Goal: Task Accomplishment & Management: Use online tool/utility

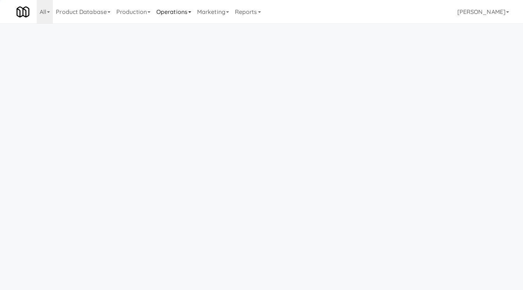
click at [178, 11] on link "Operations" at bounding box center [173, 11] width 41 height 23
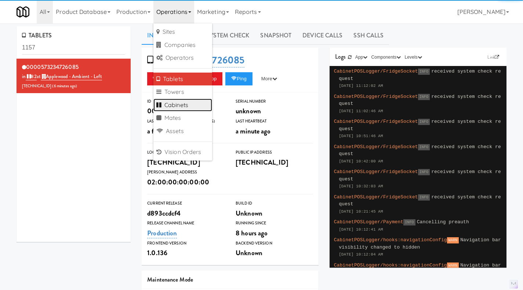
click at [191, 104] on link "Cabinets" at bounding box center [182, 105] width 59 height 13
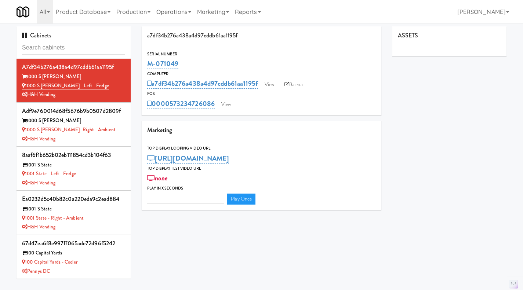
type input "3"
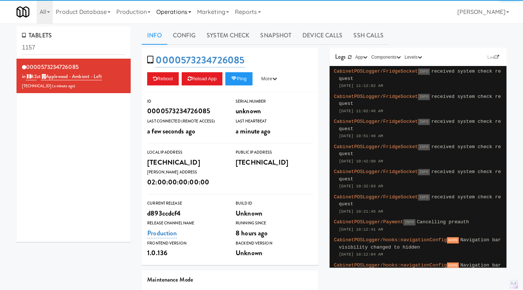
click at [177, 12] on link "Operations" at bounding box center [173, 11] width 41 height 23
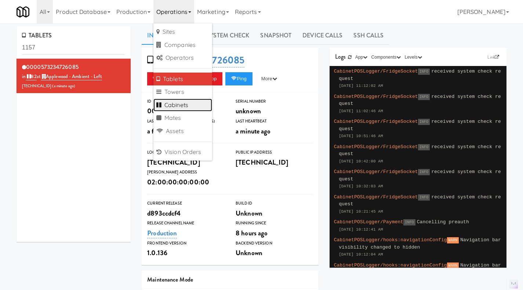
click at [185, 102] on link "Cabinets" at bounding box center [182, 105] width 59 height 13
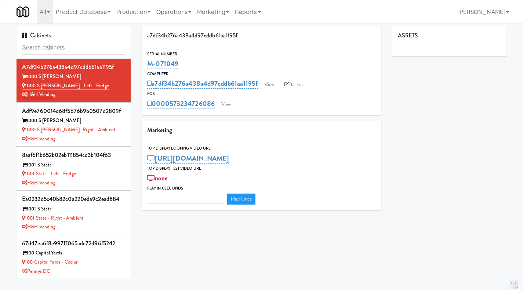
type input "3"
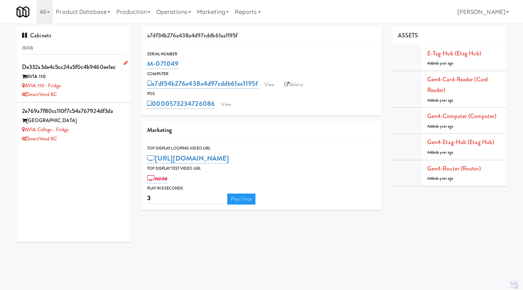
type input "avia"
click at [83, 84] on div "AVIA 110 - Fridge" at bounding box center [73, 86] width 103 height 9
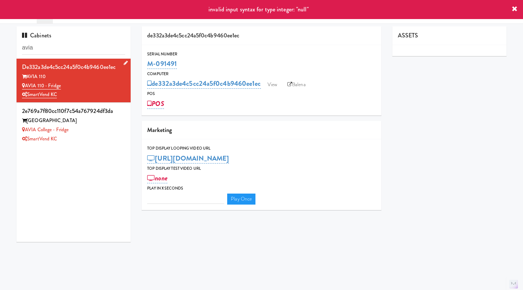
drag, startPoint x: 73, startPoint y: 87, endPoint x: 26, endPoint y: 85, distance: 47.0
click at [26, 85] on div "AVIA 110 - Fridge" at bounding box center [73, 86] width 103 height 9
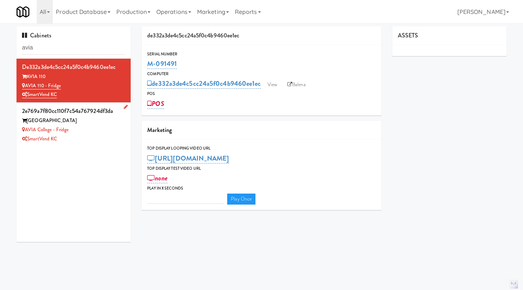
click at [79, 139] on div "SmartVend KC" at bounding box center [73, 139] width 103 height 9
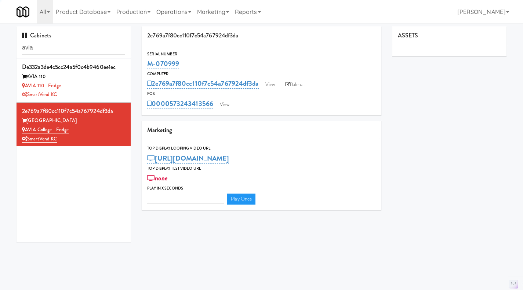
type input "3"
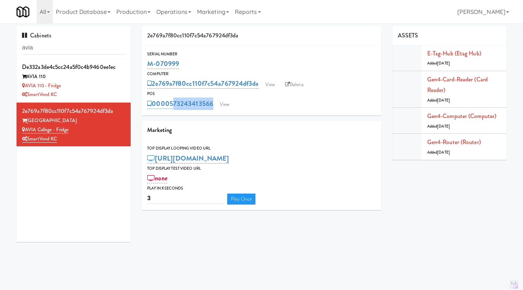
drag, startPoint x: 212, startPoint y: 109, endPoint x: 170, endPoint y: 112, distance: 42.3
click at [170, 112] on div "Serial Number M-070999 Computer 2e769a7f80cc110f7c54a767924df3da View Balena PO…" at bounding box center [262, 80] width 240 height 70
drag, startPoint x: 214, startPoint y: 111, endPoint x: 171, endPoint y: 111, distance: 43.3
click at [171, 111] on div "Serial Number M-070999 Computer 2e769a7f80cc110f7c54a767924df3da View Balena PO…" at bounding box center [262, 80] width 240 height 70
copy link "573243413566"
